Goal: Book appointment/travel/reservation

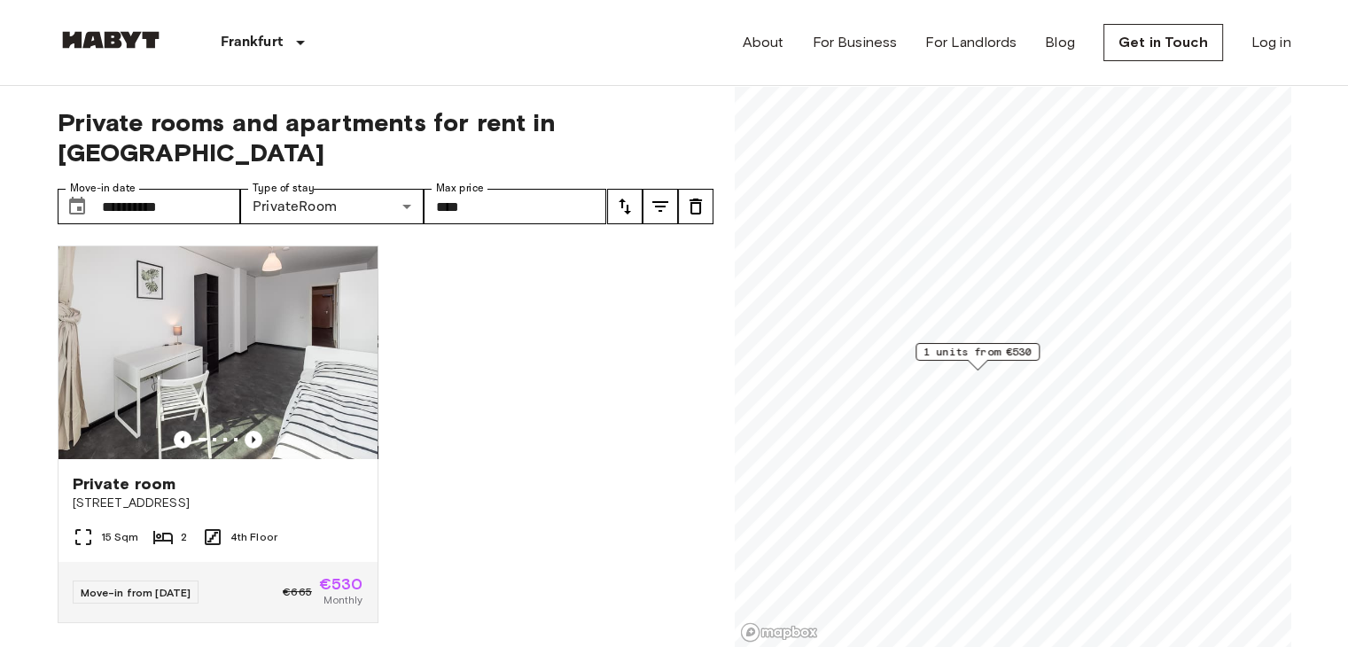
scroll to position [3, 0]
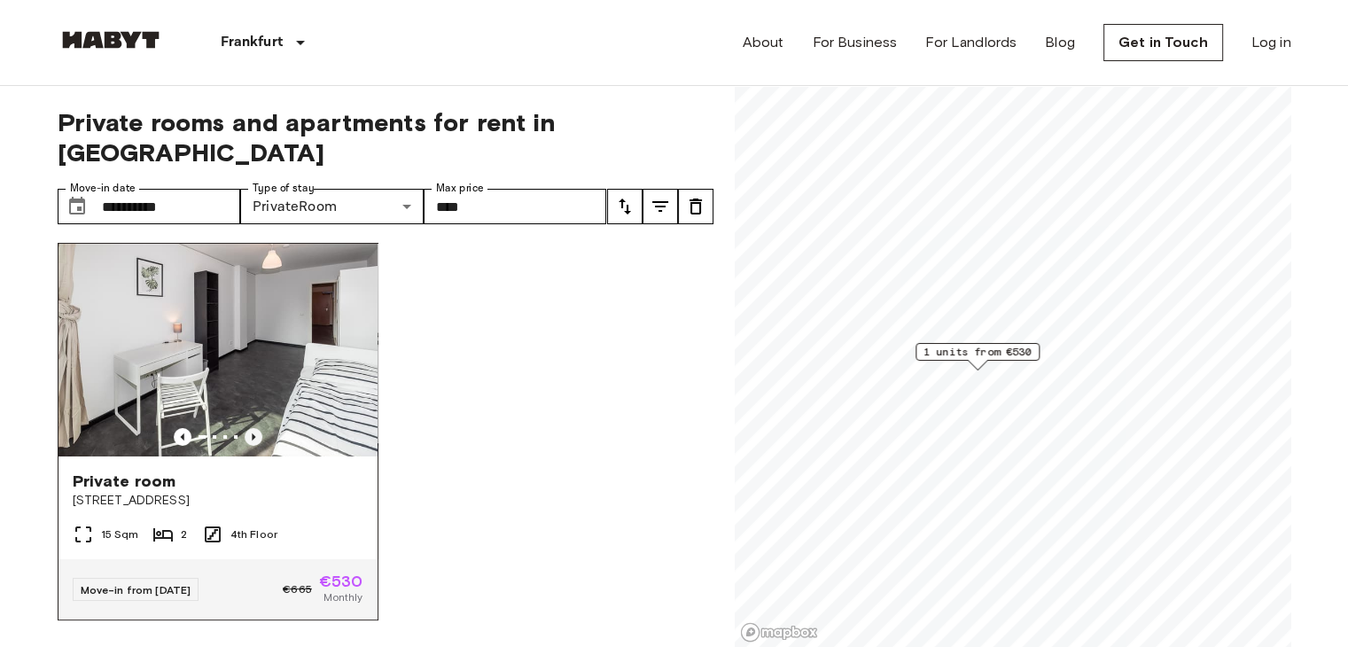
click at [246, 428] on icon "Previous image" at bounding box center [254, 437] width 18 height 18
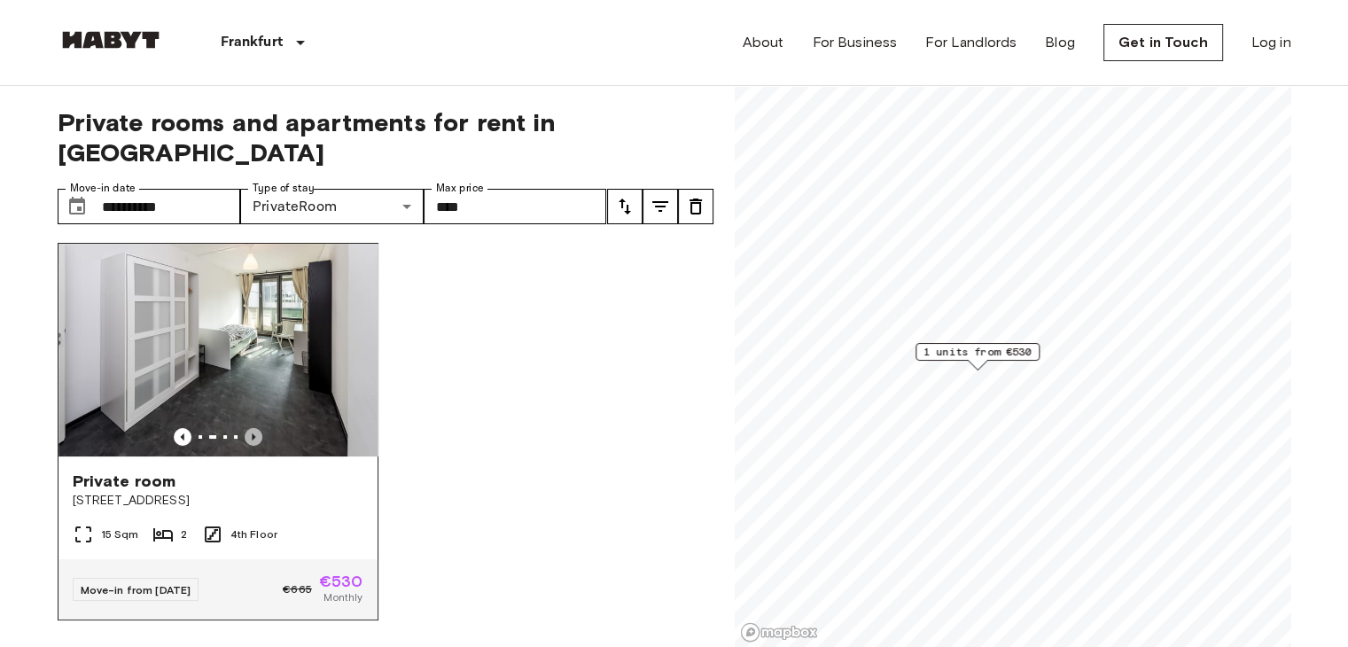
click at [246, 428] on icon "Previous image" at bounding box center [254, 437] width 18 height 18
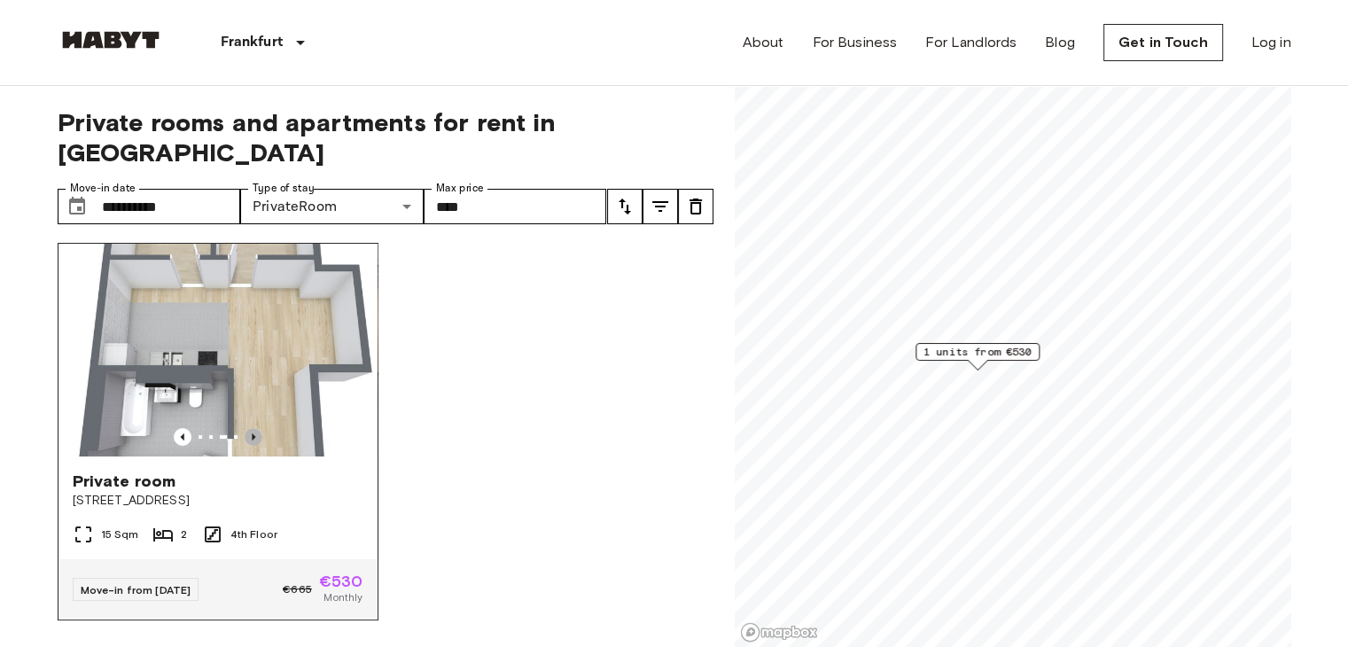
click at [246, 428] on icon "Previous image" at bounding box center [254, 437] width 18 height 18
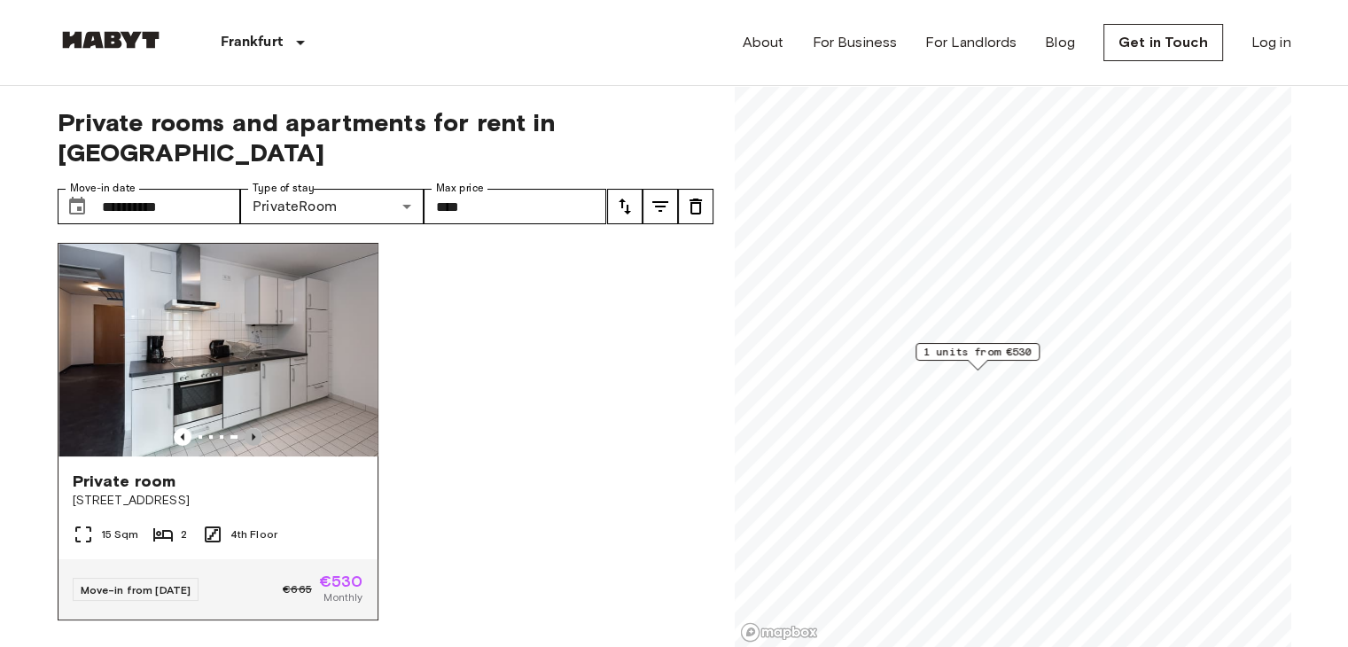
click at [246, 428] on icon "Previous image" at bounding box center [254, 437] width 18 height 18
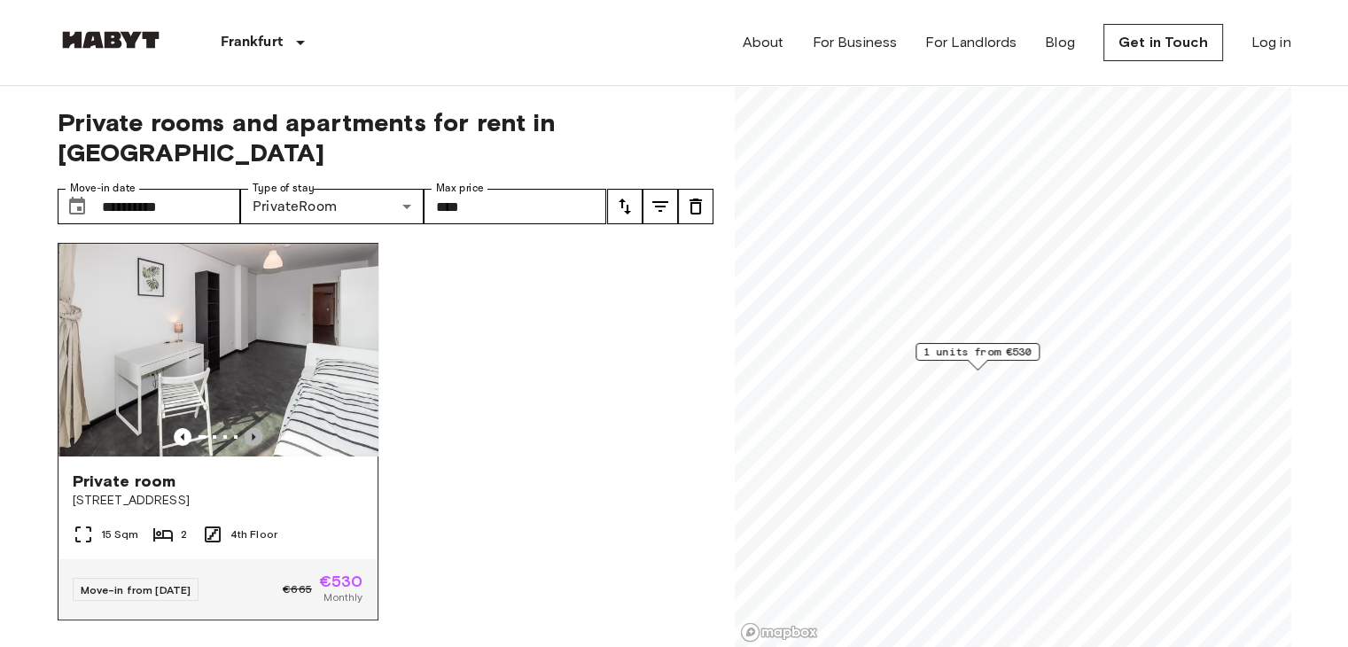
click at [246, 428] on icon "Previous image" at bounding box center [254, 437] width 18 height 18
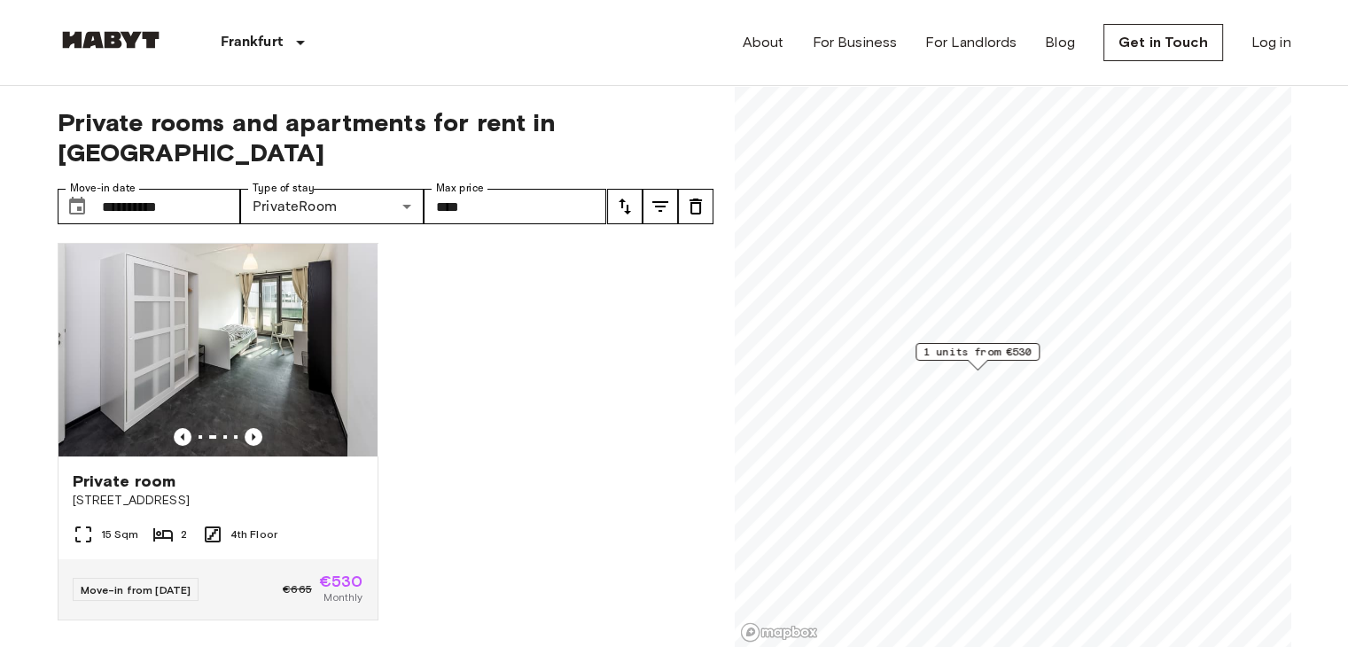
scroll to position [2, 0]
click at [177, 189] on input "**********" at bounding box center [171, 206] width 139 height 35
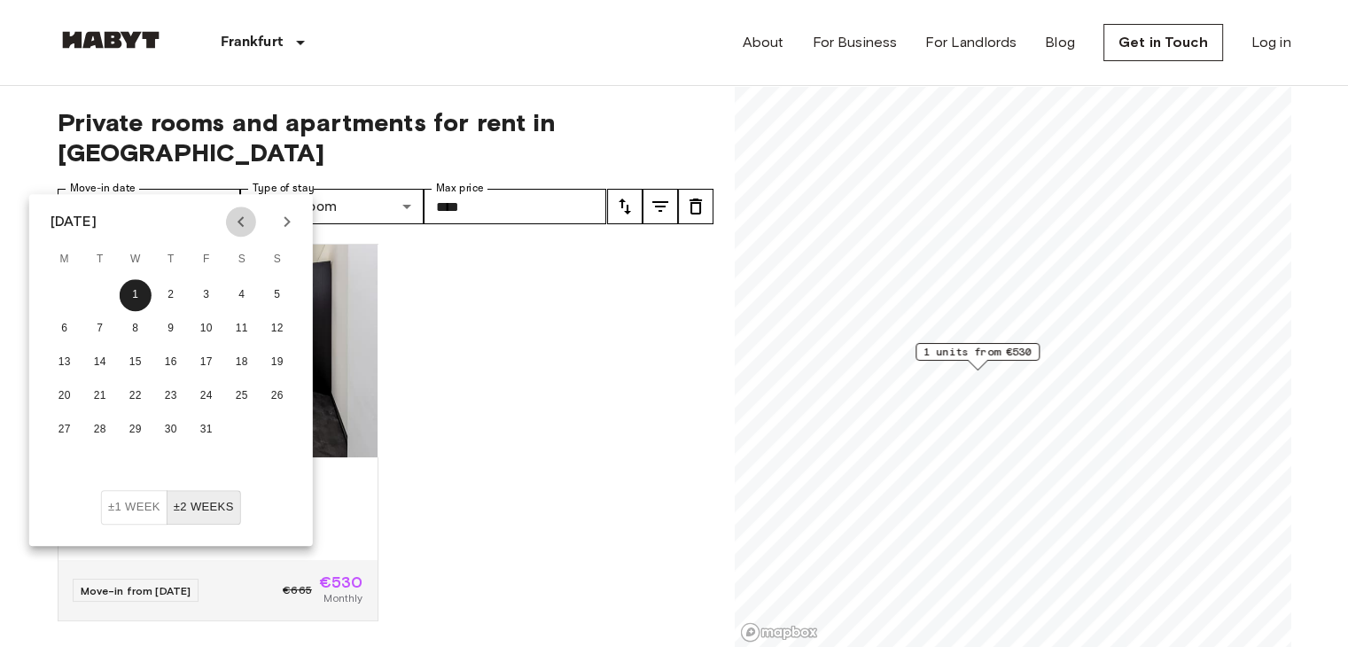
click at [245, 223] on icon "Previous month" at bounding box center [240, 221] width 21 height 21
click at [238, 220] on icon "Previous month" at bounding box center [240, 221] width 21 height 21
click at [205, 394] on button "22" at bounding box center [207, 396] width 32 height 32
type input "**********"
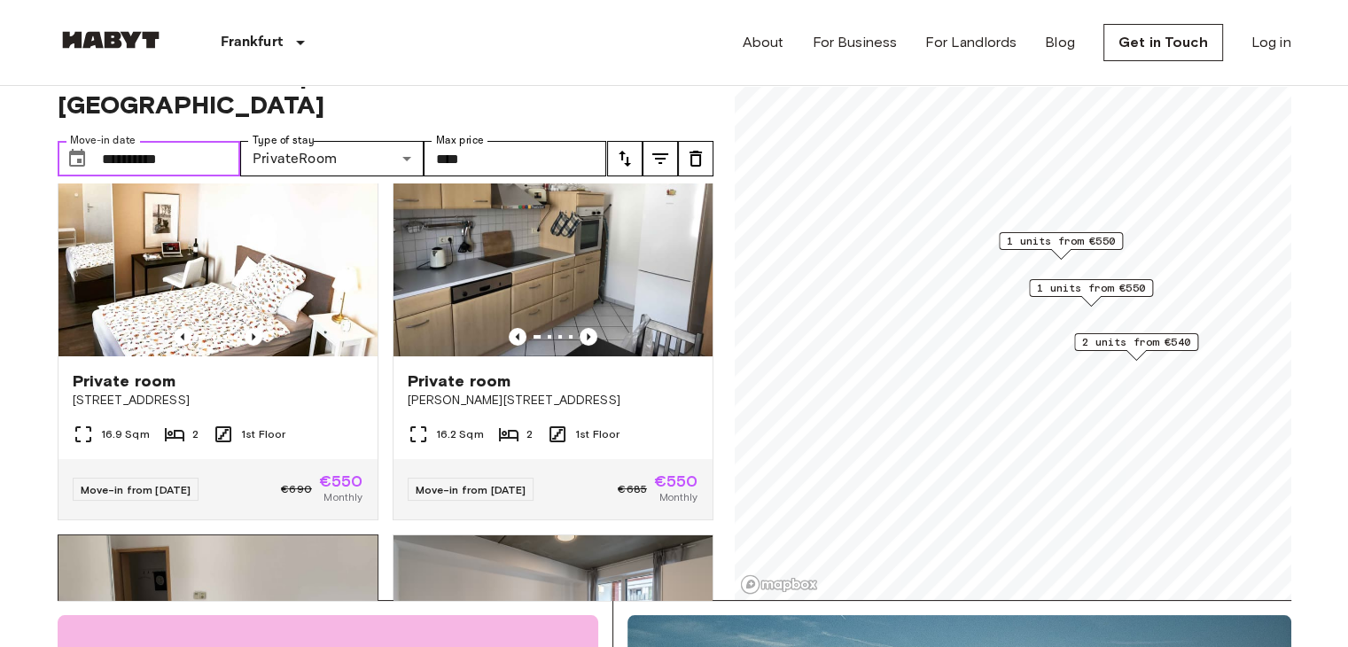
scroll to position [56, 0]
click at [580, 327] on icon "Previous image" at bounding box center [589, 336] width 18 height 18
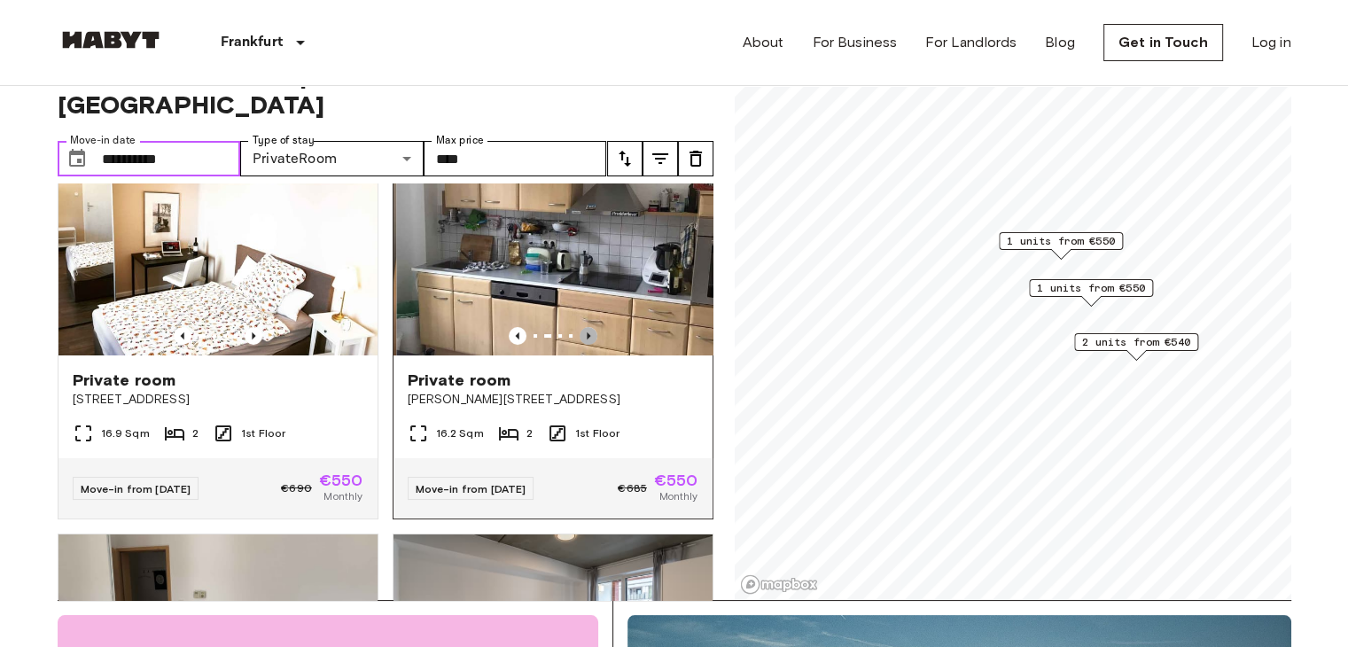
click at [580, 327] on icon "Previous image" at bounding box center [589, 336] width 18 height 18
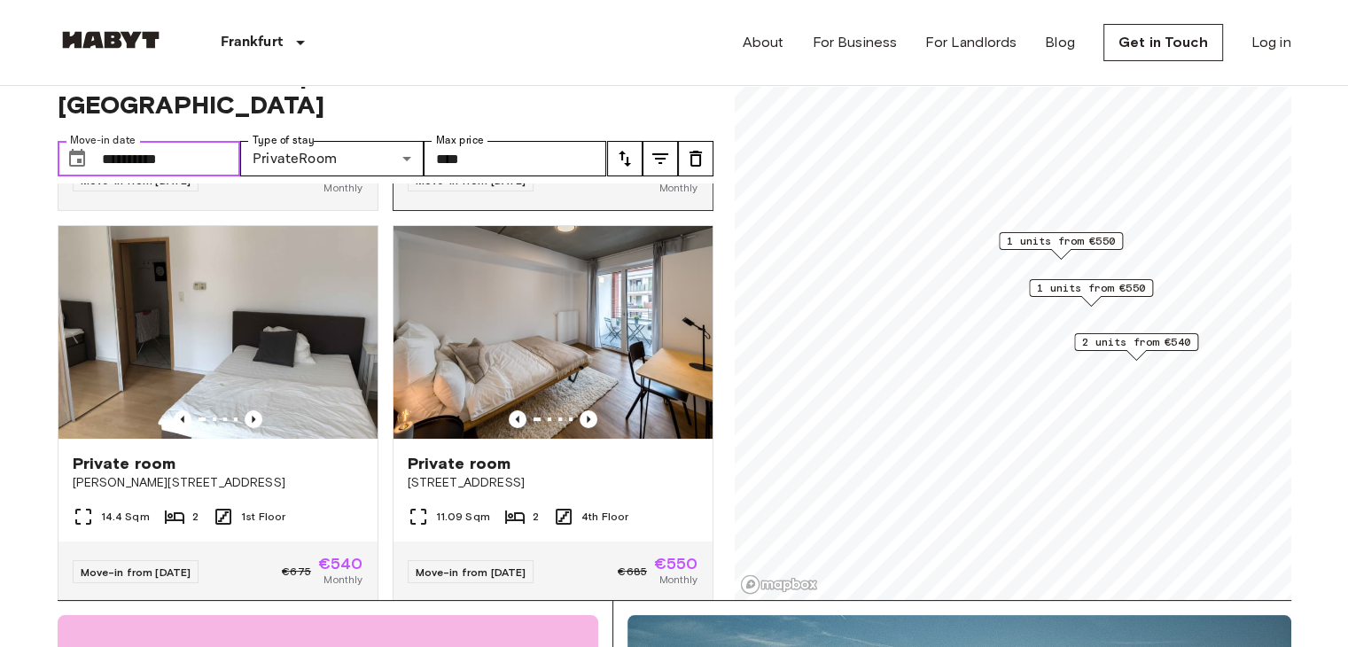
scroll to position [403, 0]
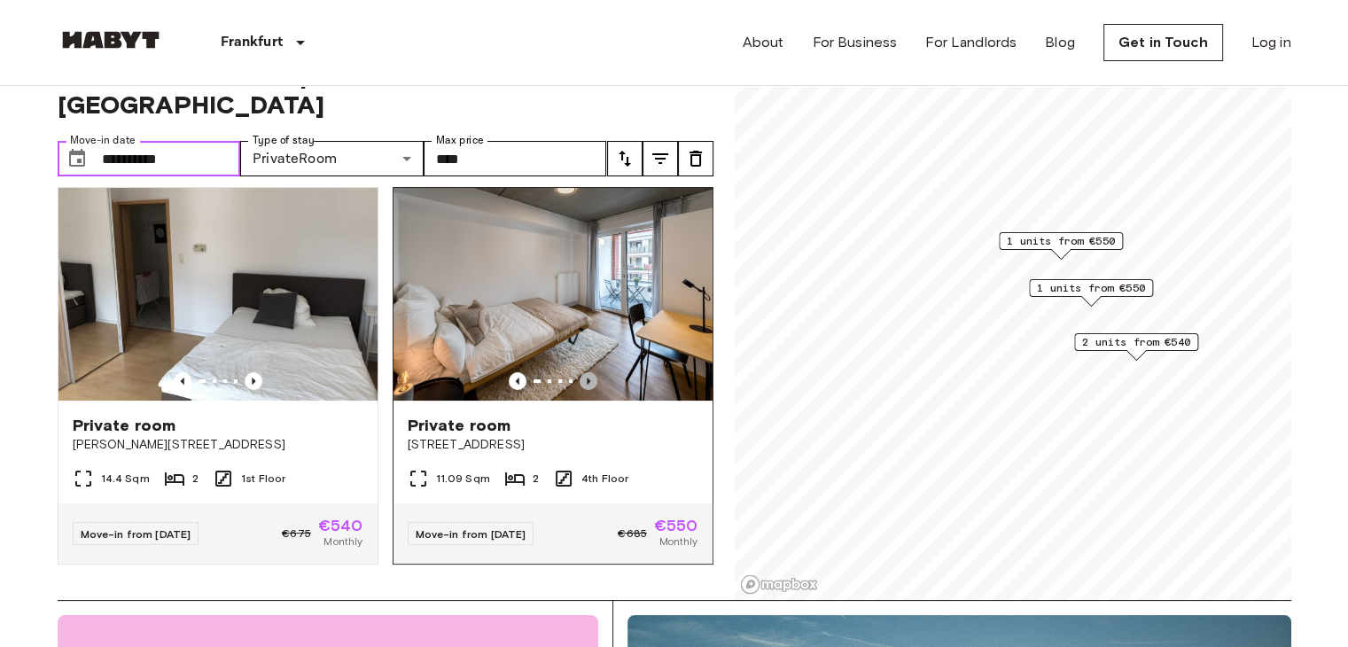
click at [580, 372] on icon "Previous image" at bounding box center [589, 381] width 18 height 18
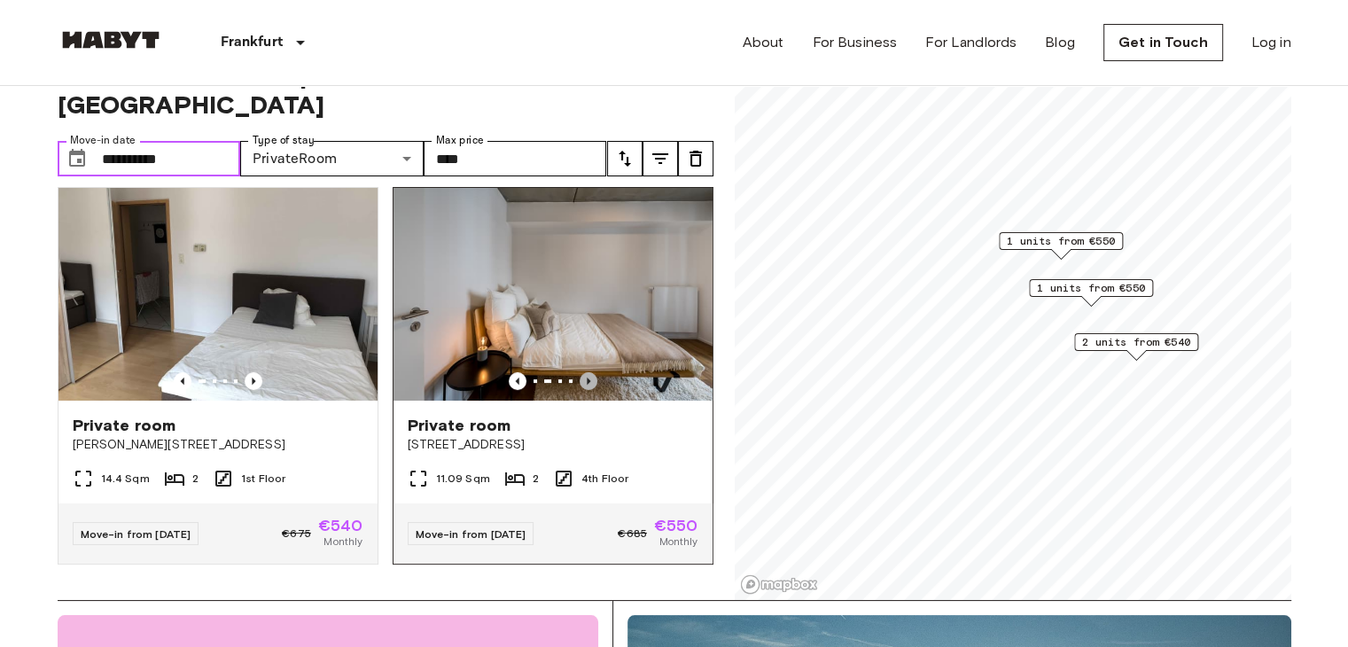
click at [580, 372] on icon "Previous image" at bounding box center [589, 381] width 18 height 18
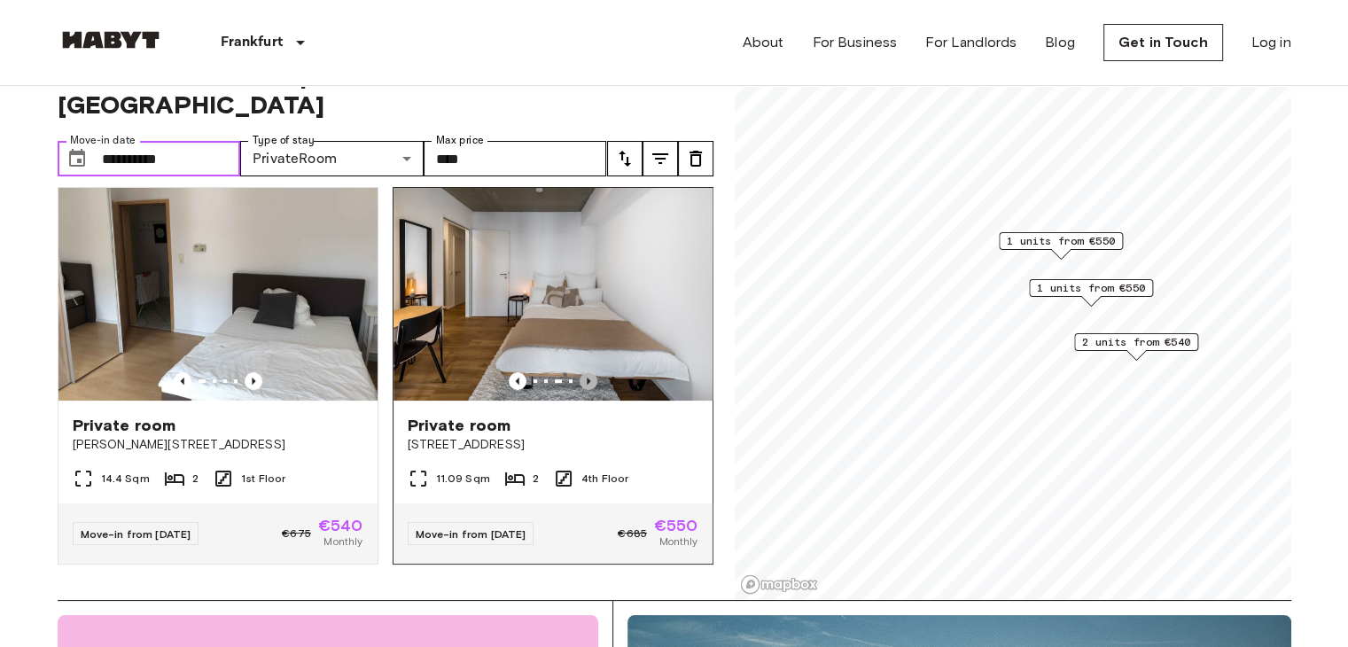
click at [580, 372] on icon "Previous image" at bounding box center [589, 381] width 18 height 18
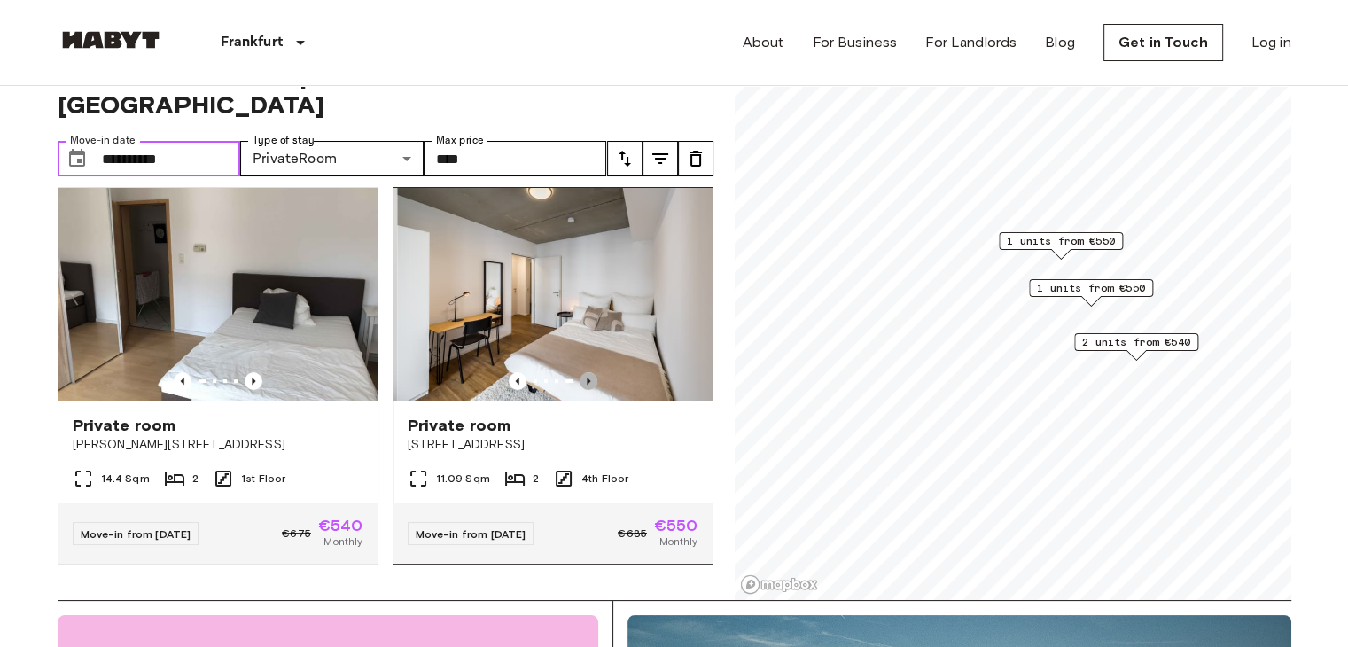
click at [580, 372] on icon "Previous image" at bounding box center [589, 381] width 18 height 18
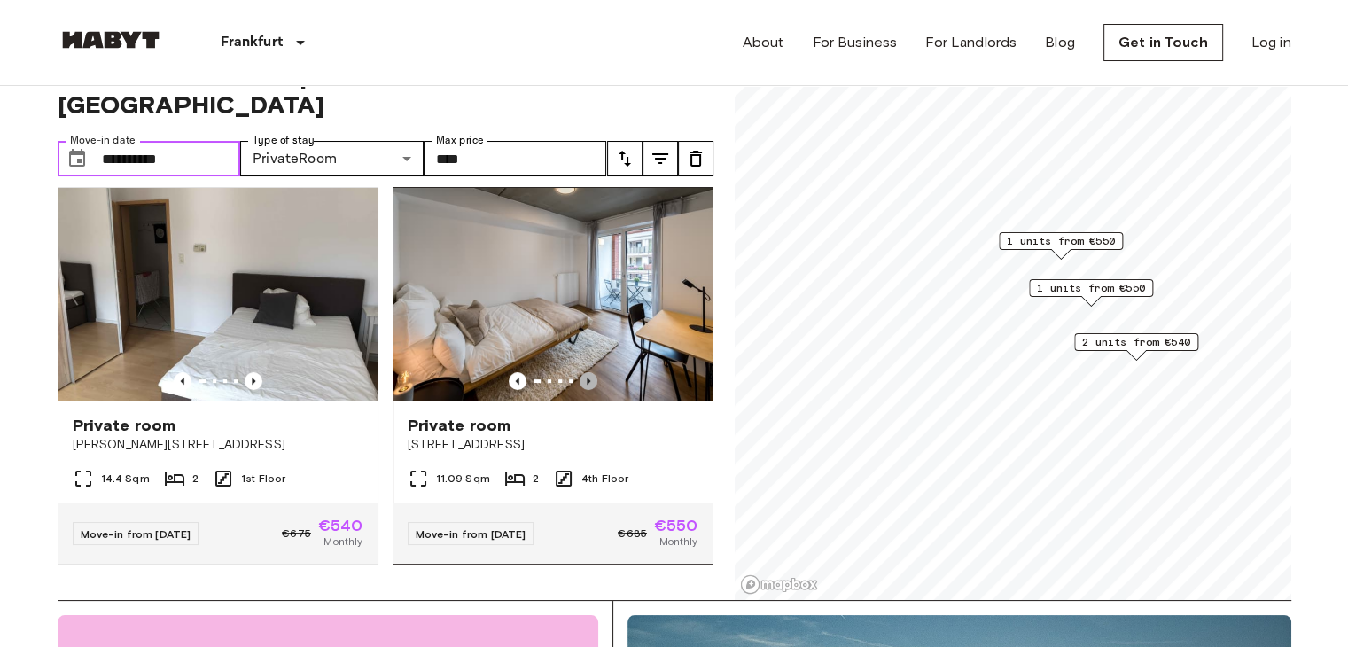
click at [587, 378] on icon "Previous image" at bounding box center [589, 381] width 4 height 7
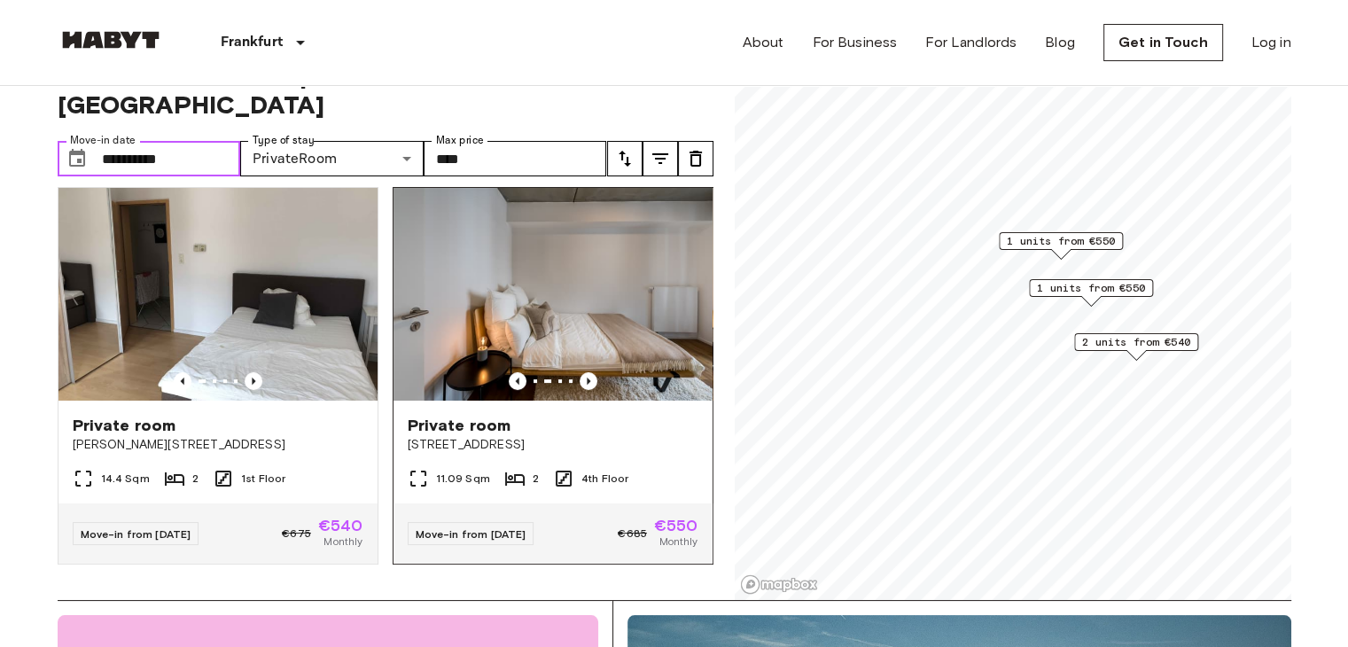
scroll to position [402, 0]
